Goal: Transaction & Acquisition: Subscribe to service/newsletter

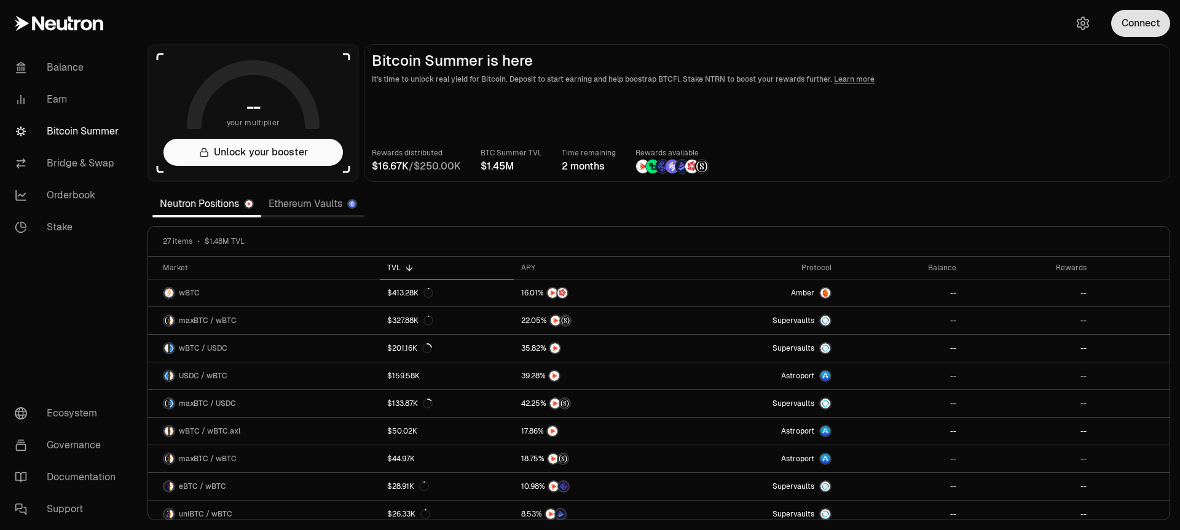
click at [1150, 18] on button "Connect" at bounding box center [1140, 23] width 59 height 27
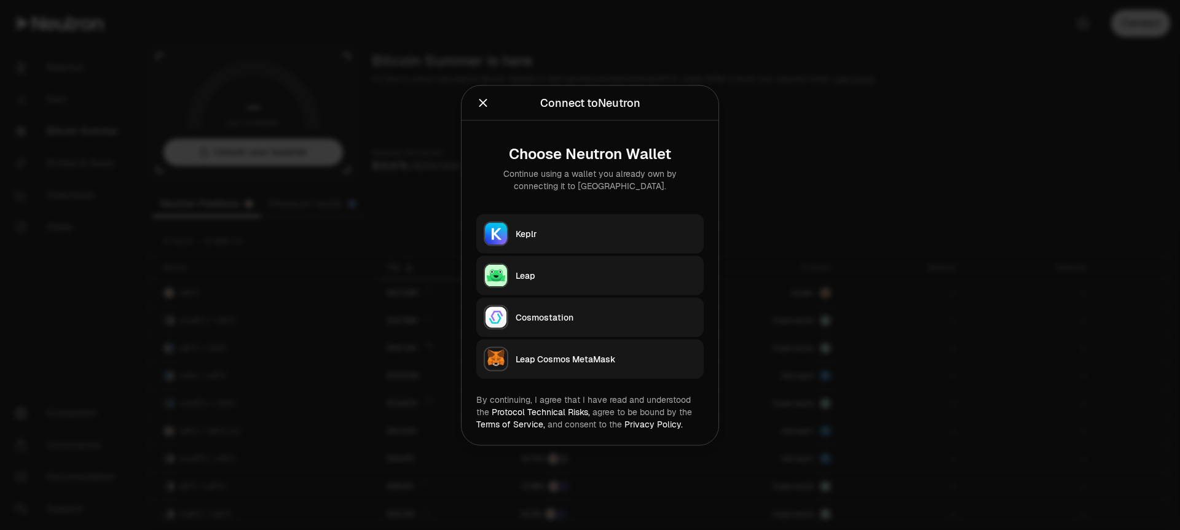
click at [576, 228] on div "Keplr" at bounding box center [606, 233] width 181 height 12
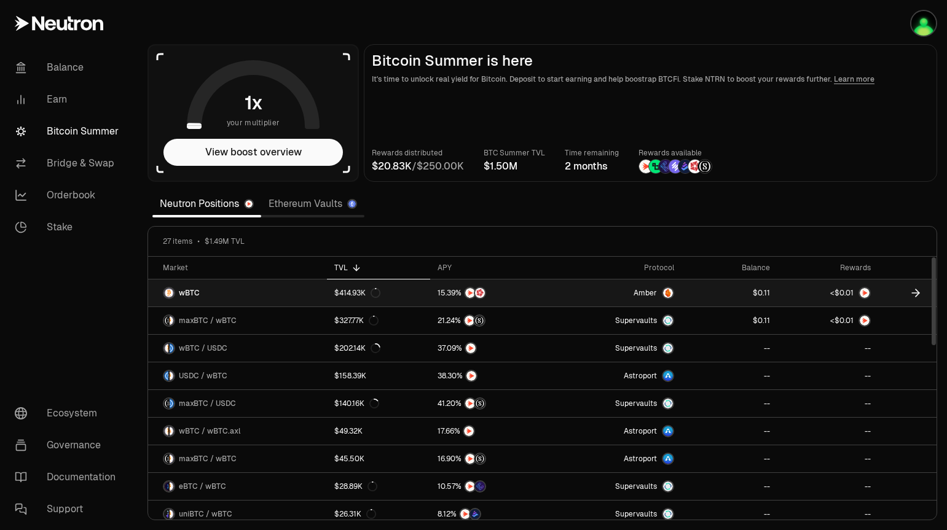
click at [914, 291] on icon at bounding box center [915, 293] width 12 height 12
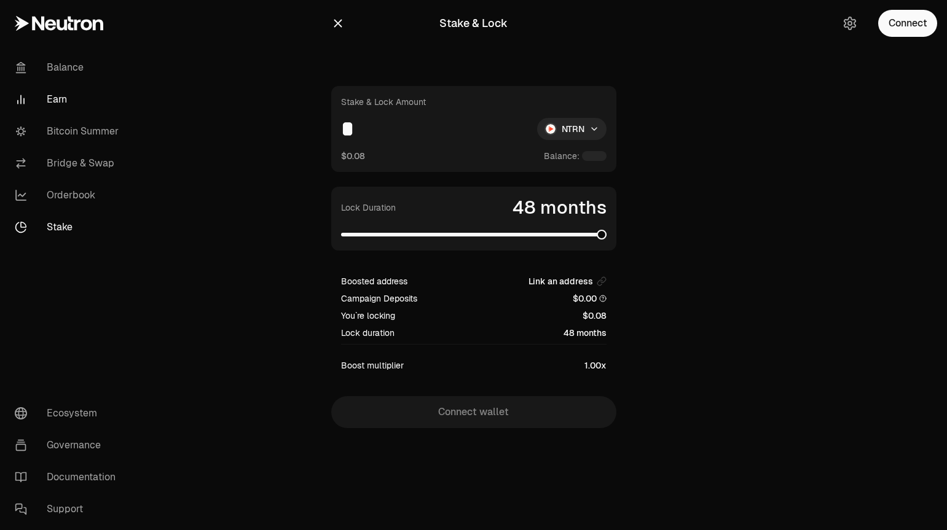
click at [63, 102] on link "Earn" at bounding box center [69, 100] width 128 height 32
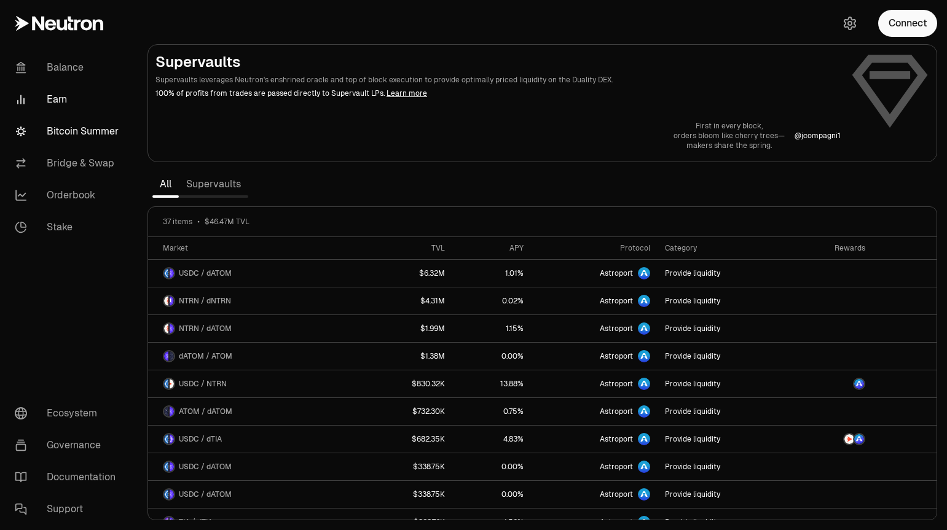
click at [64, 130] on link "Bitcoin Summer" at bounding box center [69, 132] width 128 height 32
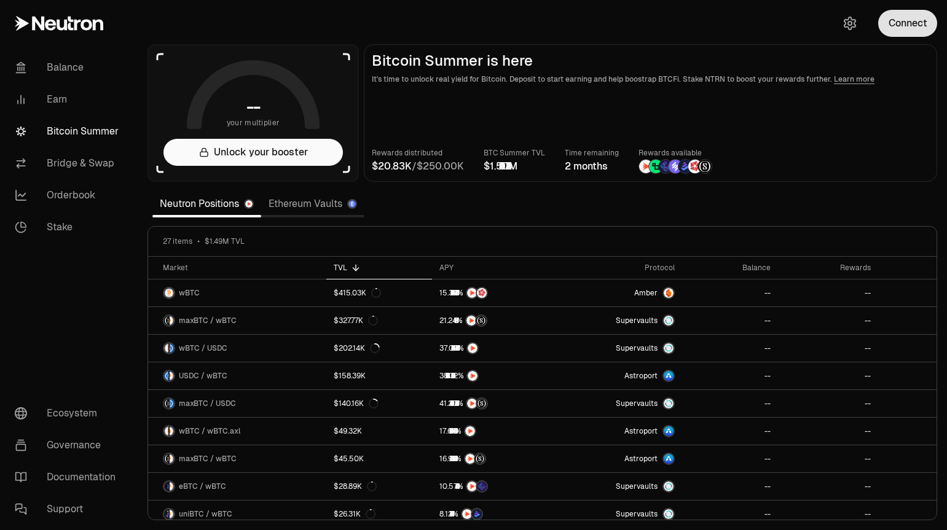
click at [903, 26] on button "Connect" at bounding box center [907, 23] width 59 height 27
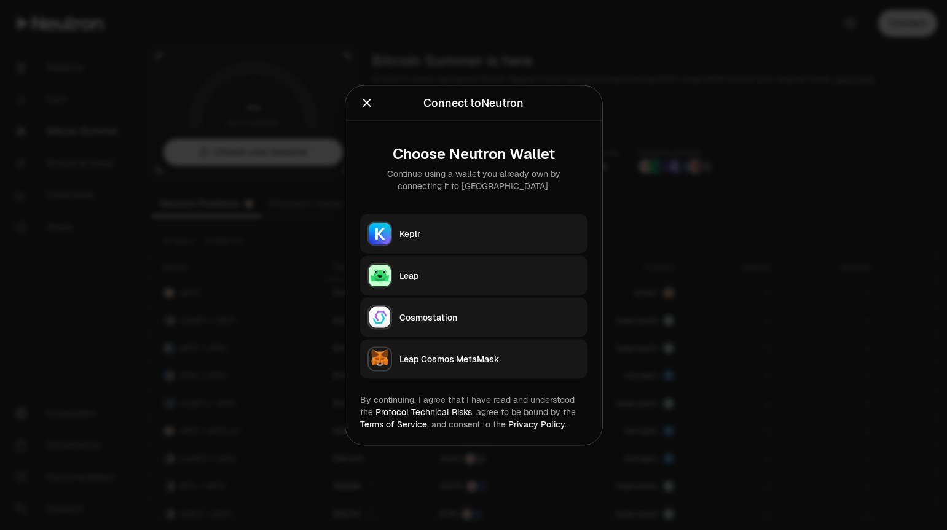
click at [428, 237] on div "Keplr" at bounding box center [489, 233] width 181 height 12
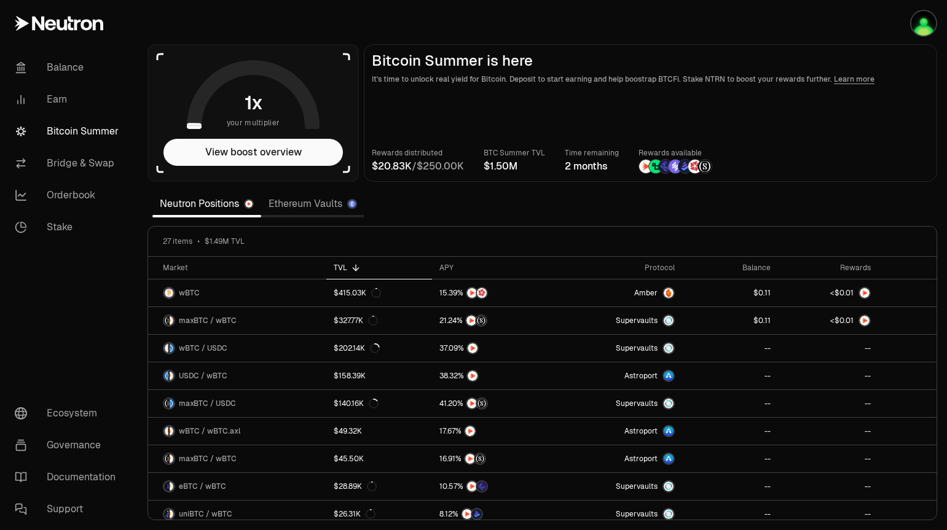
click at [654, 205] on section "your multiplier View boost overview Bitcoin Summer is here It's time to unlock …" at bounding box center [542, 265] width 809 height 530
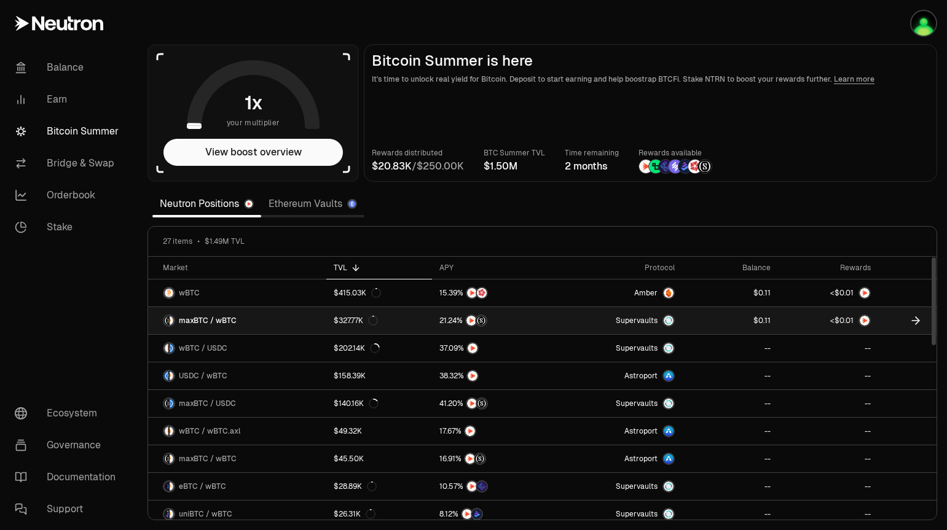
click at [734, 320] on link at bounding box center [730, 320] width 96 height 27
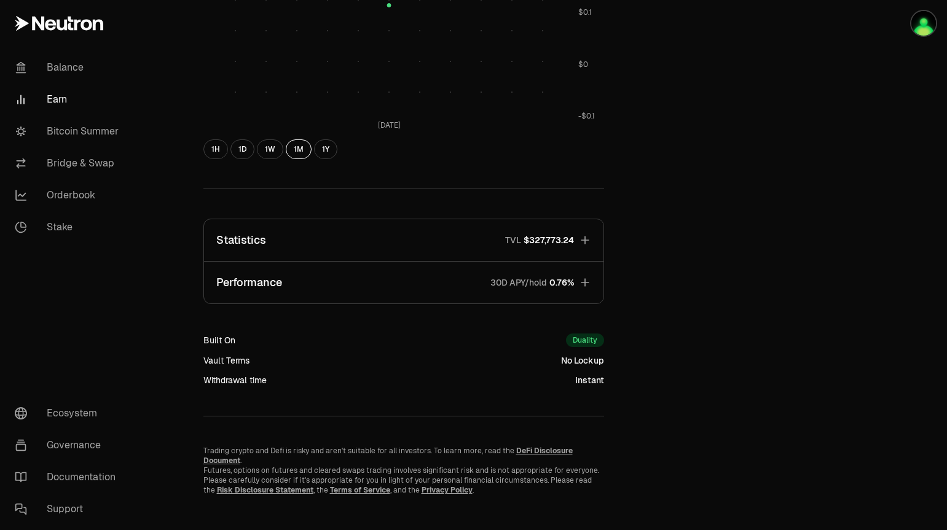
scroll to position [624, 0]
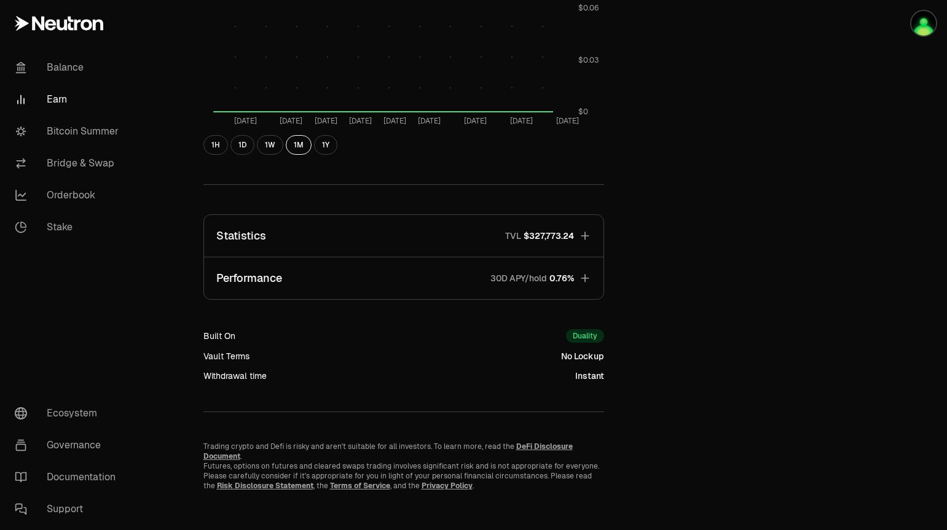
click at [587, 233] on icon "button" at bounding box center [585, 236] width 12 height 12
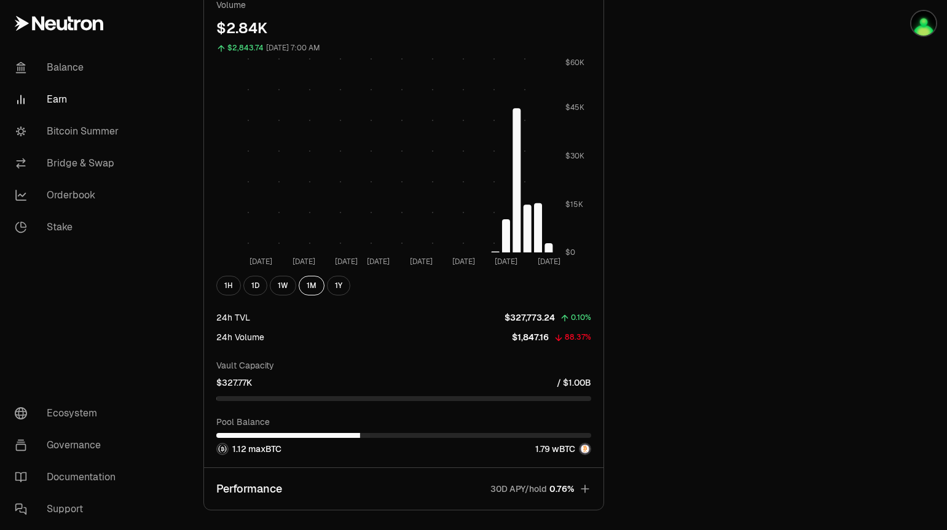
scroll to position [1239, 0]
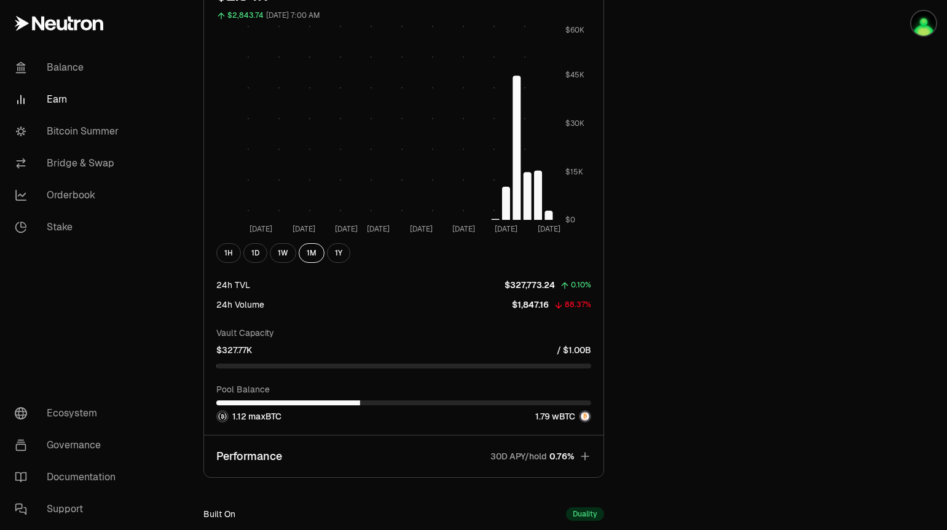
click at [585, 456] on icon "button" at bounding box center [585, 457] width 8 height 8
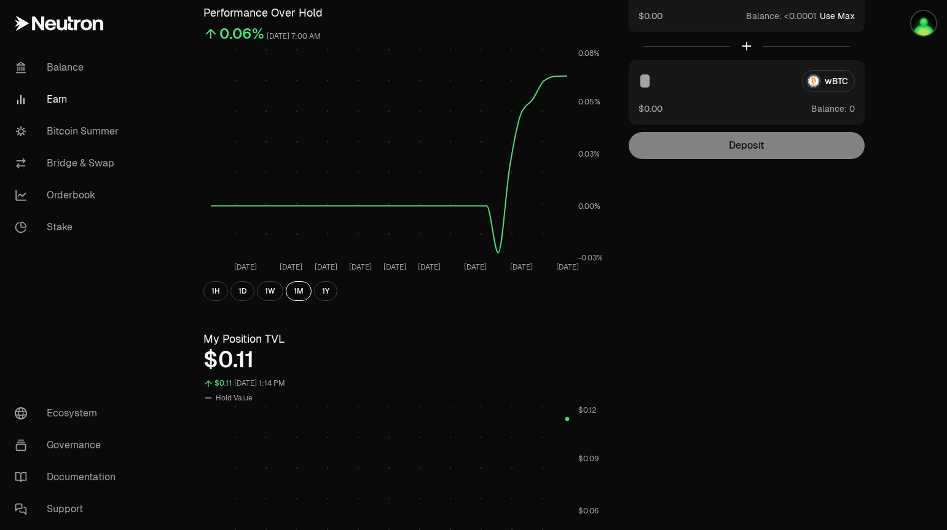
scroll to position [0, 0]
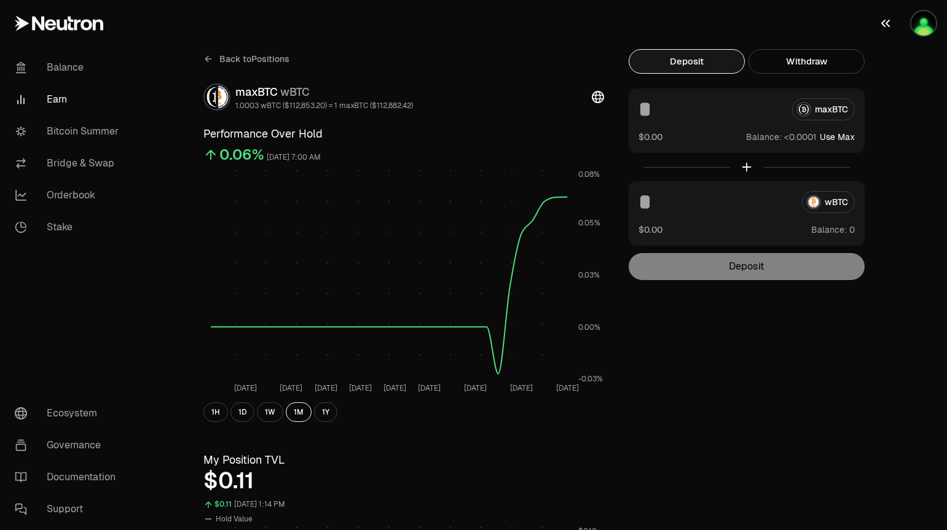
click at [917, 24] on img "button" at bounding box center [923, 23] width 25 height 25
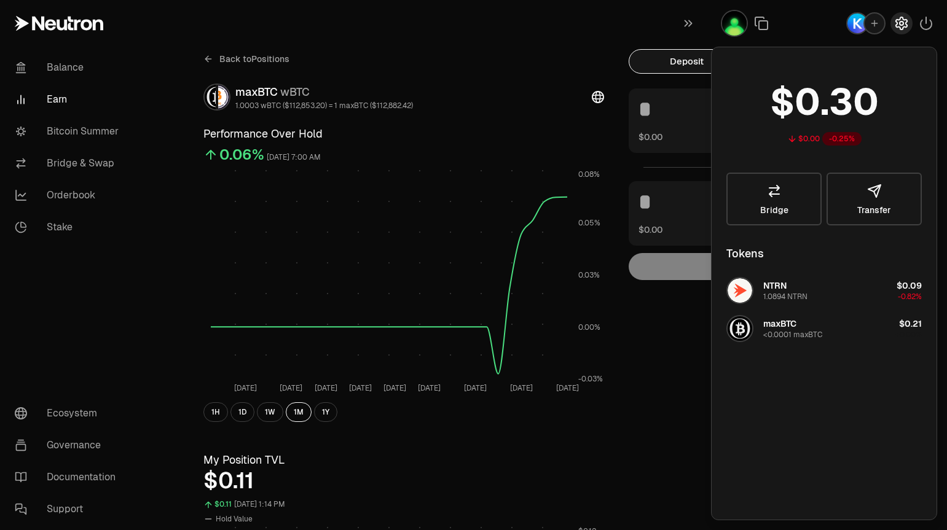
click at [899, 23] on icon "button" at bounding box center [901, 23] width 15 height 15
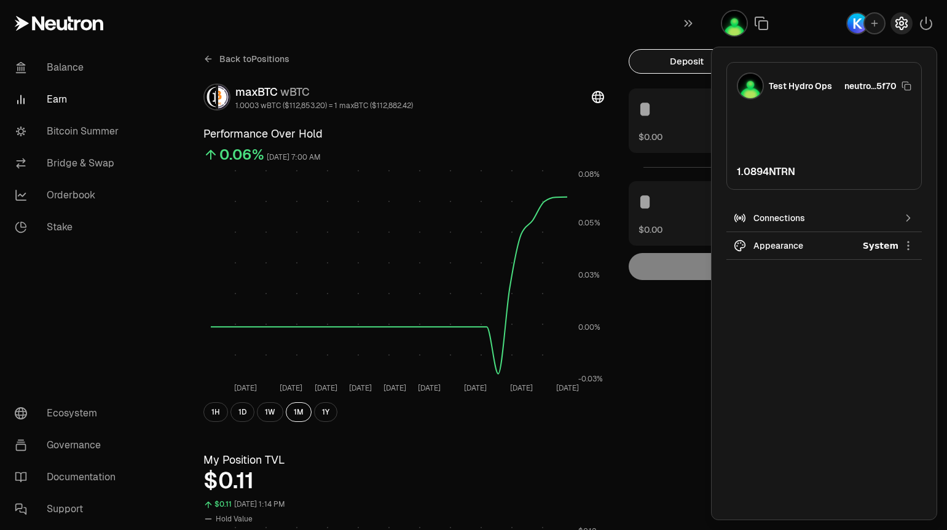
click at [900, 25] on icon "button" at bounding box center [901, 23] width 15 height 15
click at [741, 29] on img "button" at bounding box center [734, 23] width 25 height 25
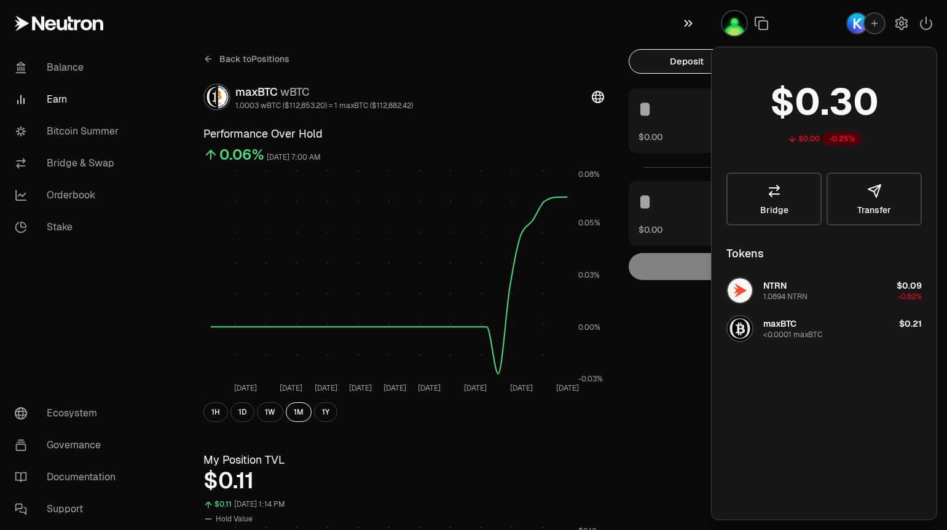
click at [683, 25] on icon "button" at bounding box center [688, 23] width 14 height 15
